Goal: Task Accomplishment & Management: Use online tool/utility

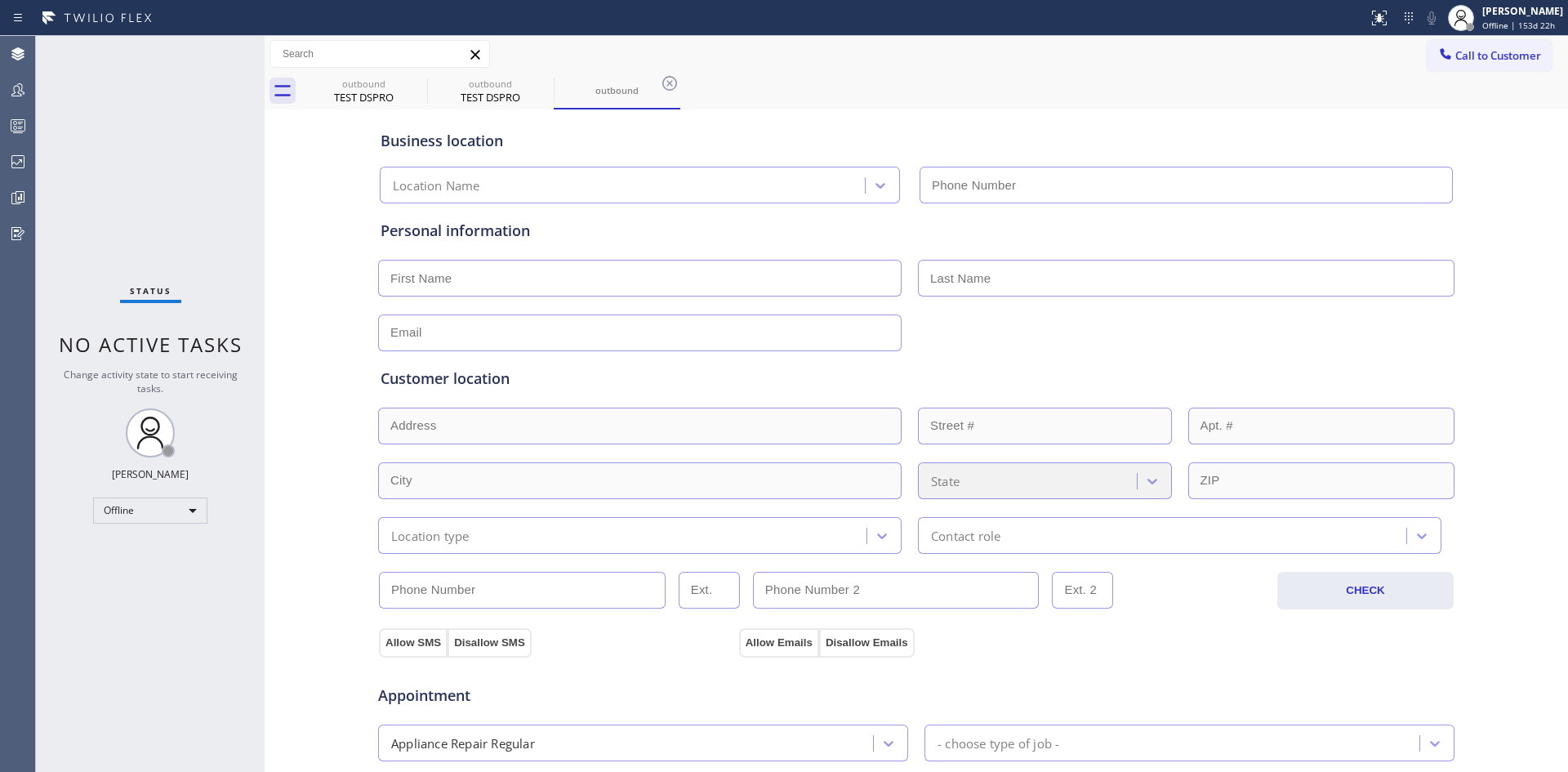
type input "[PHONE_NUMBER]"
click at [22, 196] on icon at bounding box center [20, 197] width 4 height 7
